Goal: Find specific page/section: Find specific page/section

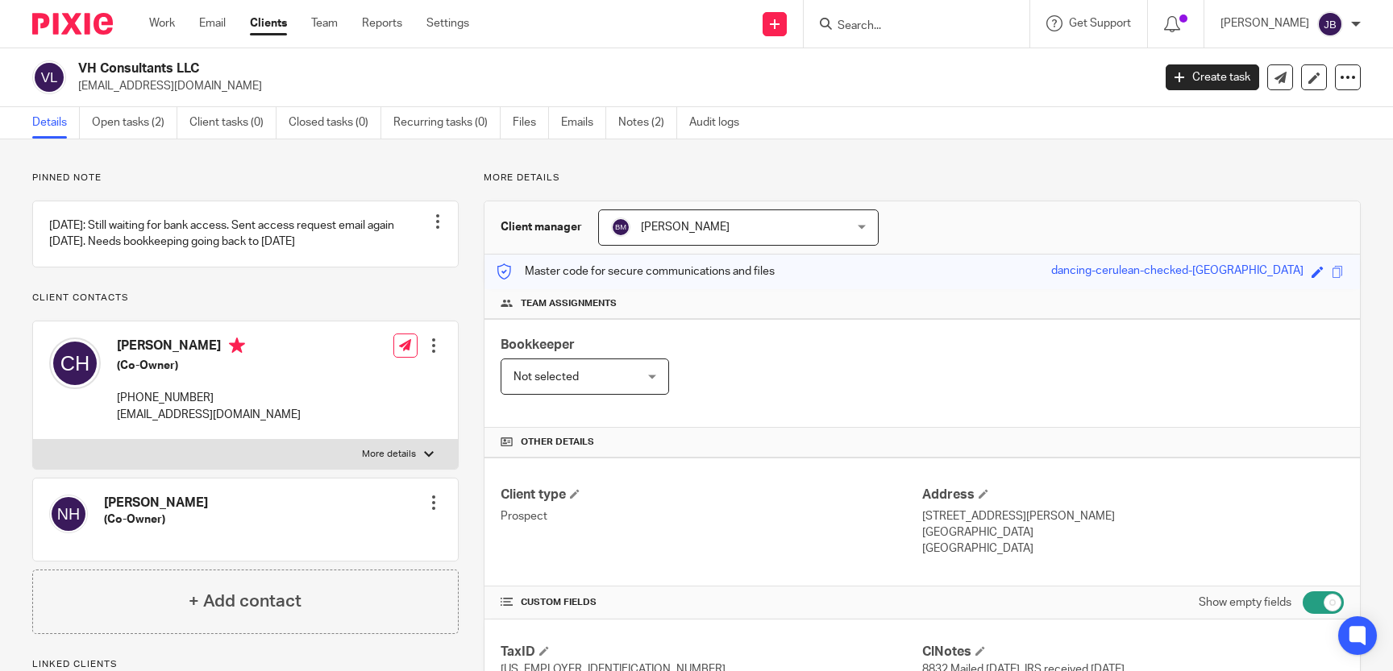
scroll to position [1480, 0]
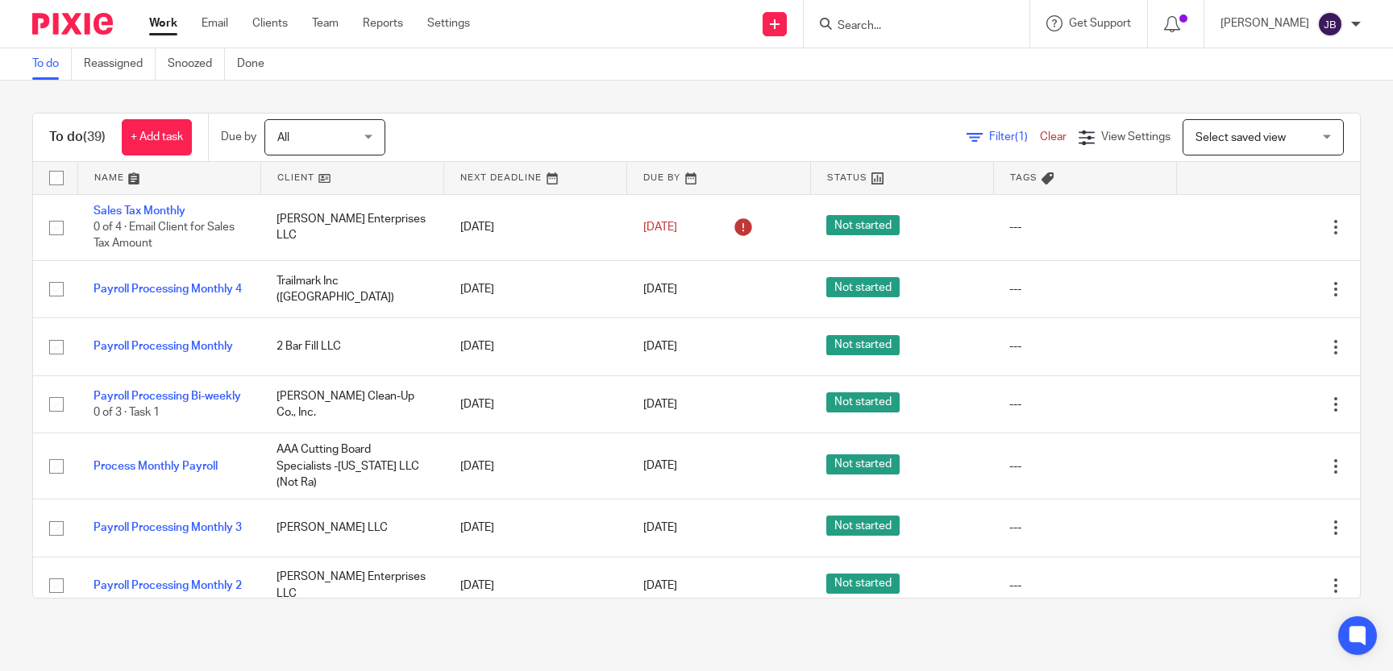
click at [968, 14] on form at bounding box center [922, 24] width 172 height 20
click at [964, 21] on input "Search" at bounding box center [908, 26] width 145 height 15
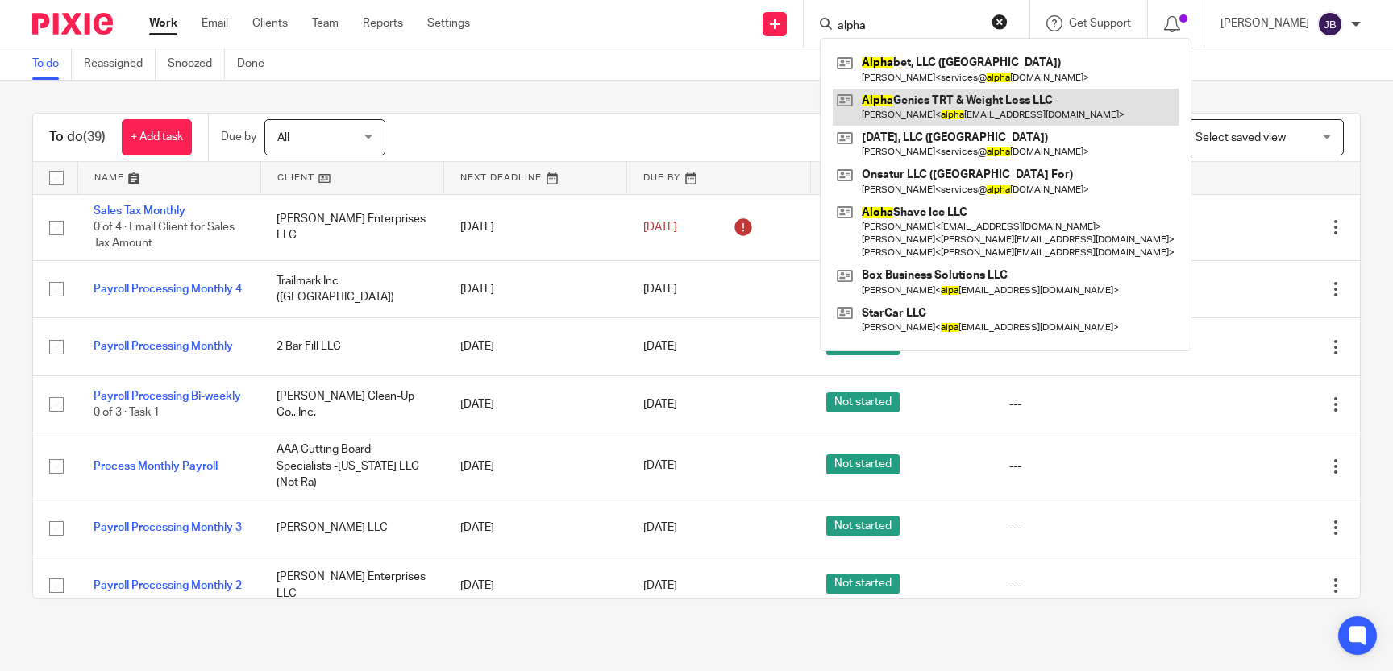
type input "alpha"
click at [986, 106] on link at bounding box center [1006, 107] width 346 height 37
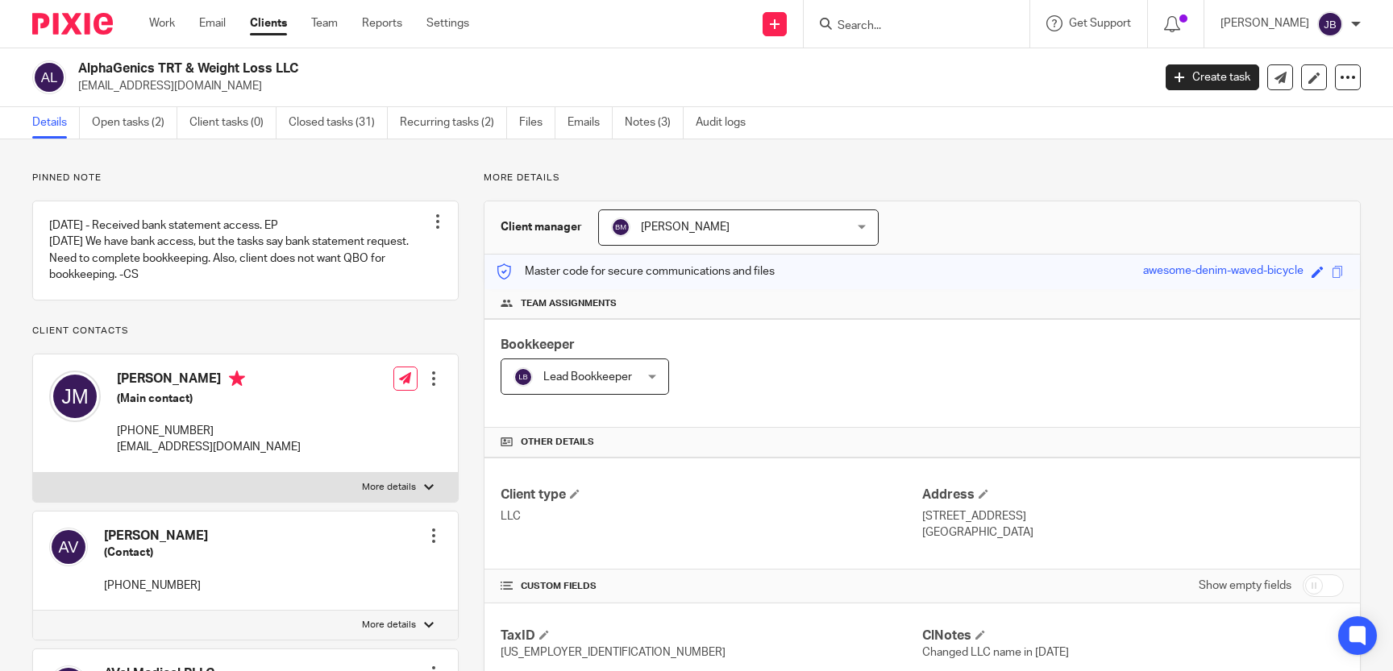
scroll to position [296, 0]
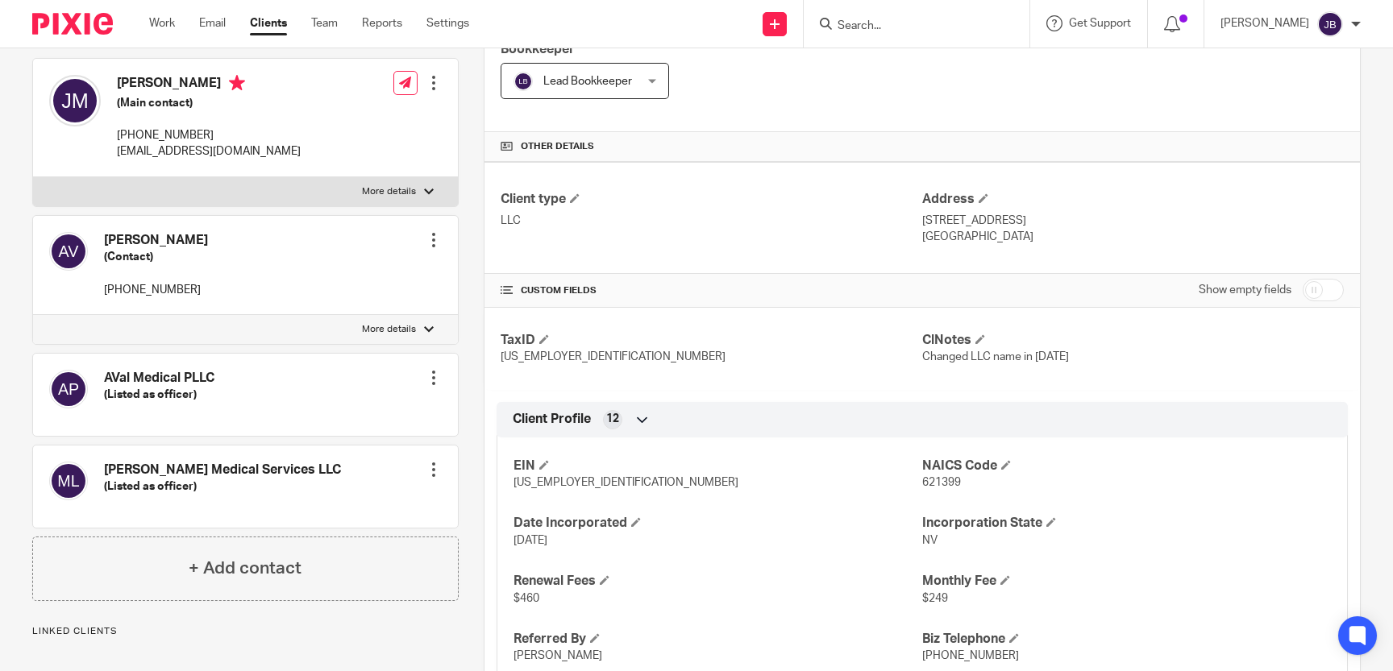
click at [1309, 288] on input "checkbox" at bounding box center [1323, 290] width 41 height 23
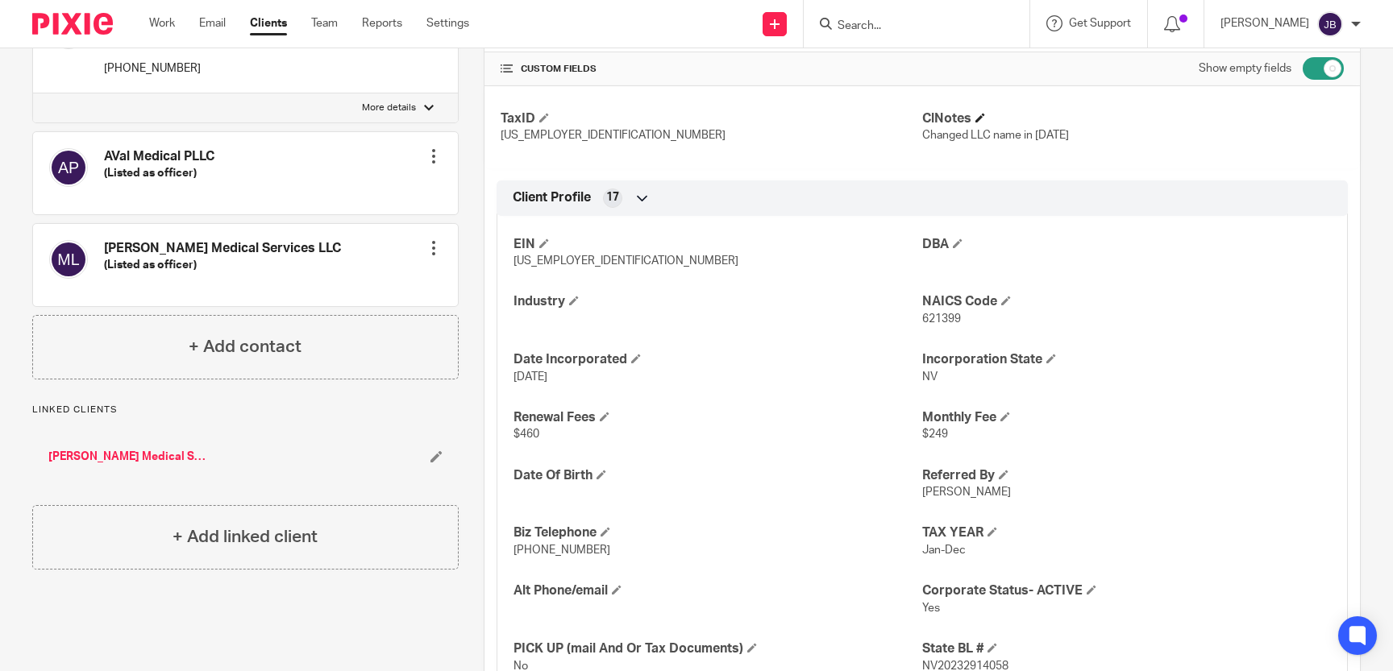
scroll to position [222, 0]
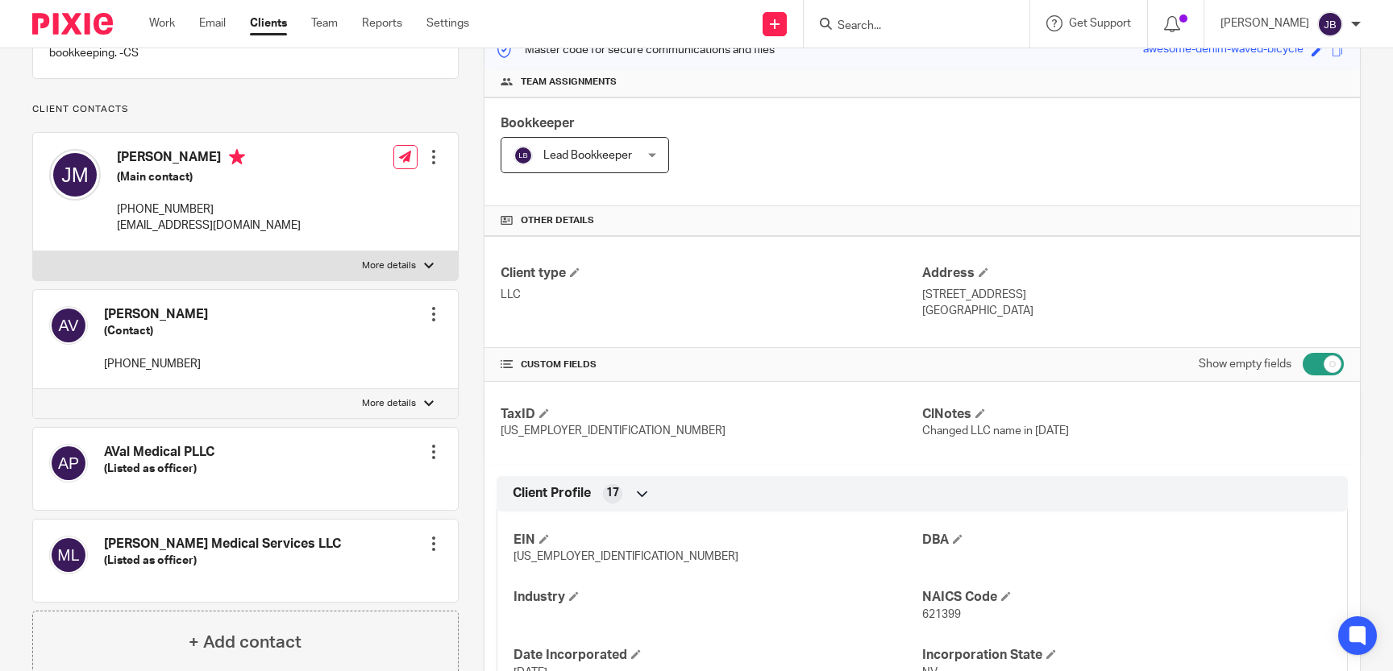
click at [1303, 353] on input "checkbox" at bounding box center [1323, 364] width 41 height 23
checkbox input "true"
click at [938, 25] on input "Search" at bounding box center [908, 26] width 145 height 15
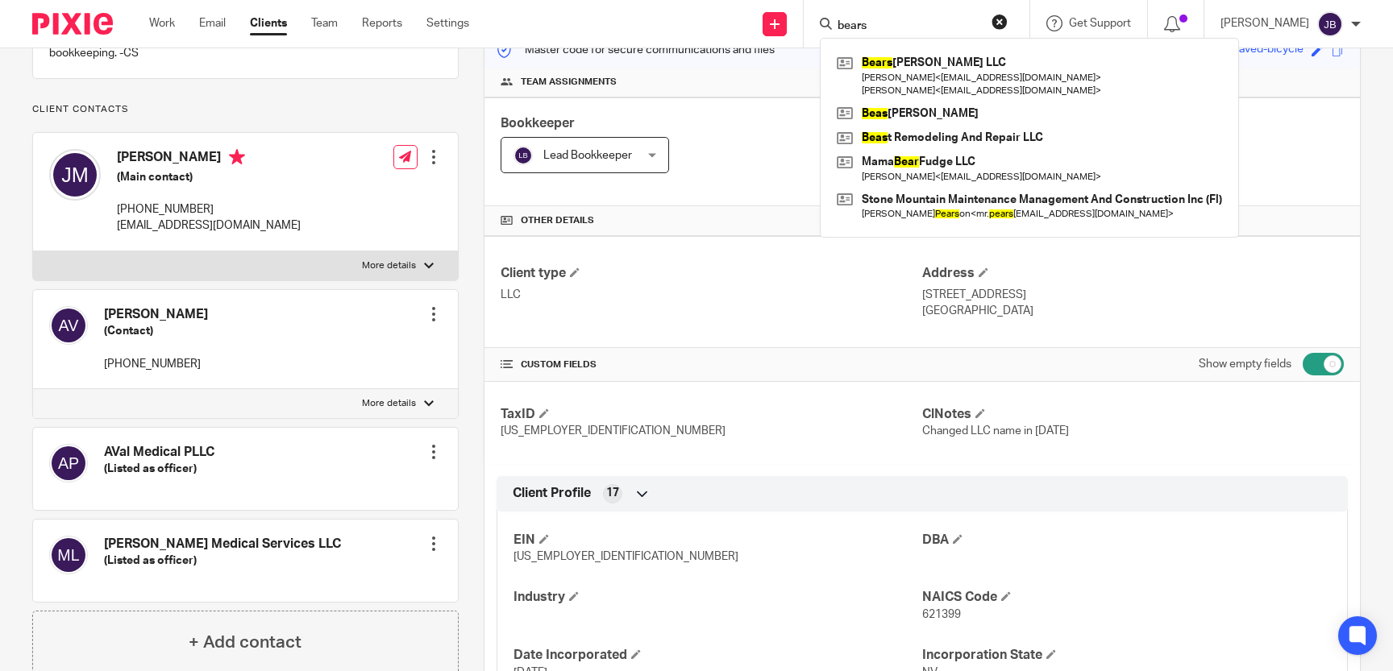
click at [948, 19] on form "bears" at bounding box center [922, 24] width 172 height 20
click at [950, 27] on input "bears" at bounding box center [908, 26] width 145 height 15
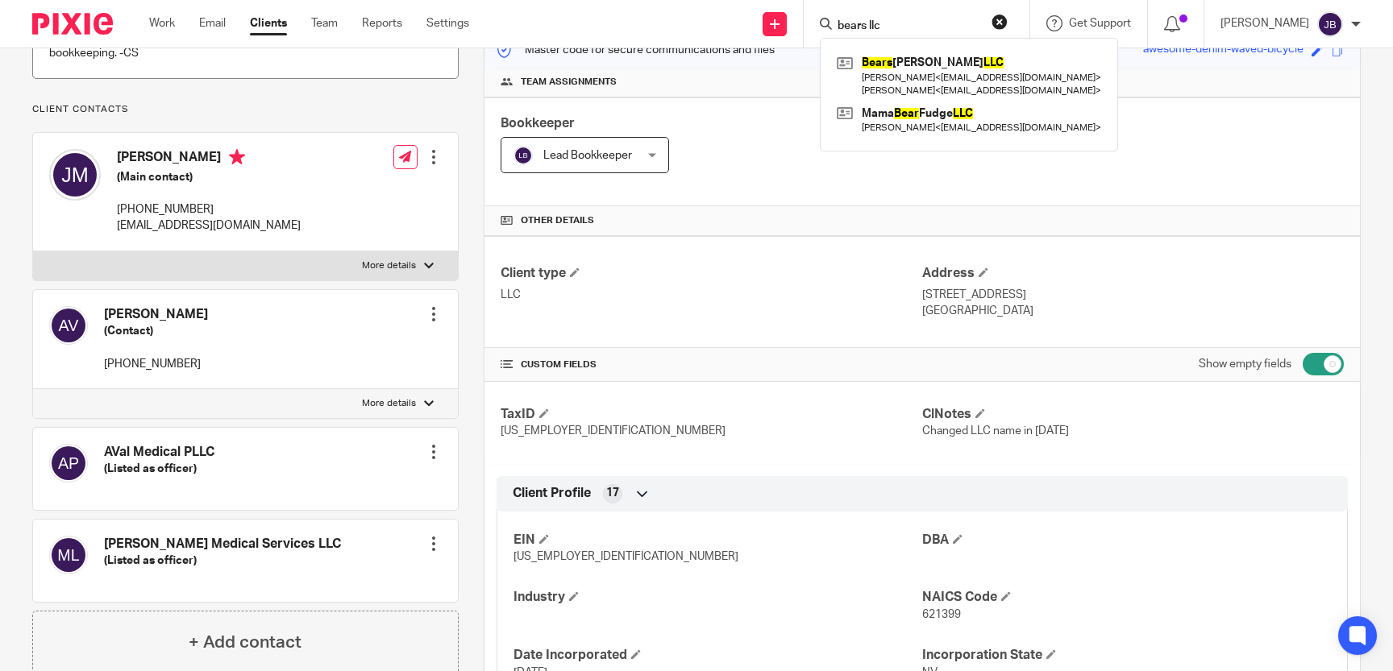
type input "bears llc"
